Goal: Transaction & Acquisition: Purchase product/service

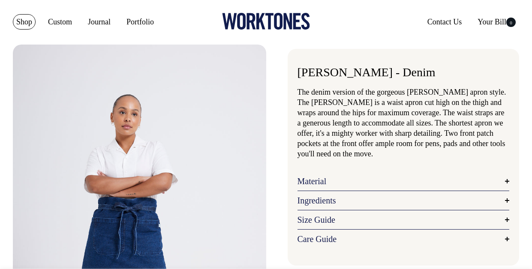
click at [29, 20] on link "Shop" at bounding box center [24, 21] width 23 height 15
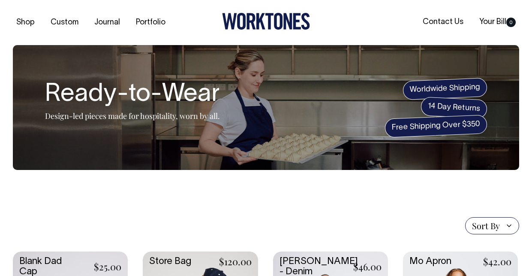
click at [251, 19] on icon at bounding box center [266, 21] width 88 height 17
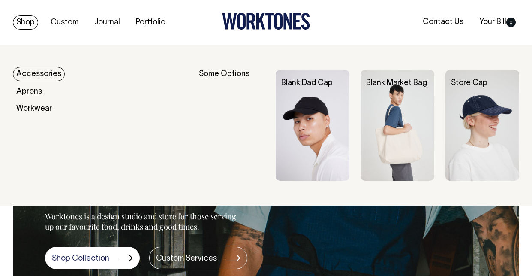
click at [29, 24] on link "Shop" at bounding box center [25, 22] width 25 height 14
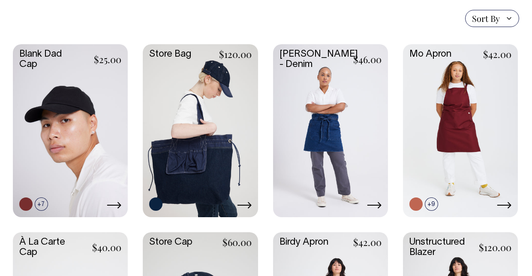
scroll to position [208, 0]
